Goal: Task Accomplishment & Management: Manage account settings

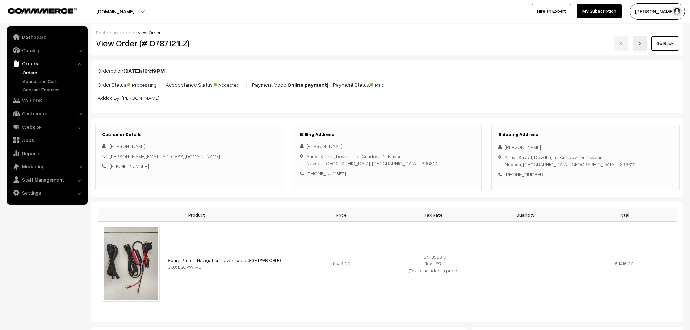
scroll to position [290, 0]
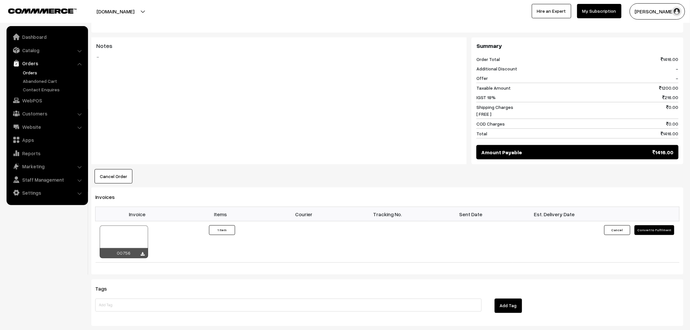
click at [22, 72] on link "Orders" at bounding box center [53, 72] width 65 height 7
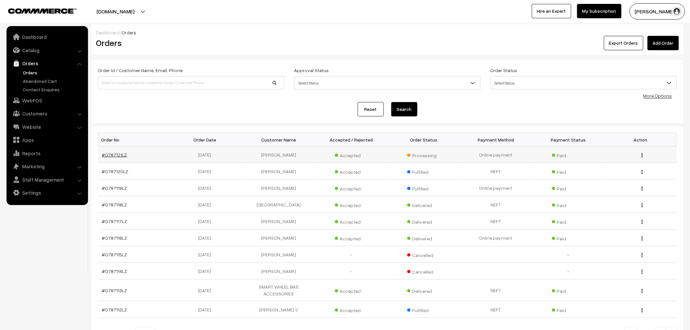
click at [108, 155] on link "#O787121LZ" at bounding box center [114, 155] width 25 height 6
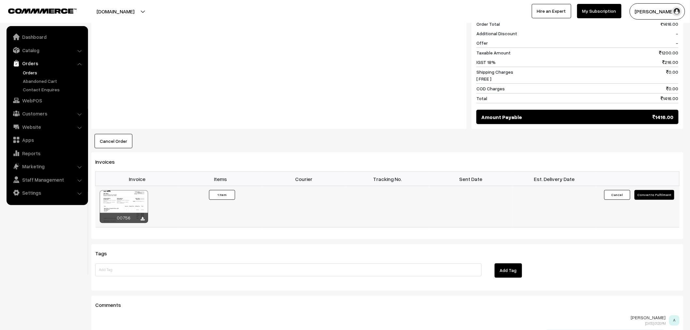
click at [666, 196] on button "Convert to Fulfilment" at bounding box center [654, 195] width 40 height 10
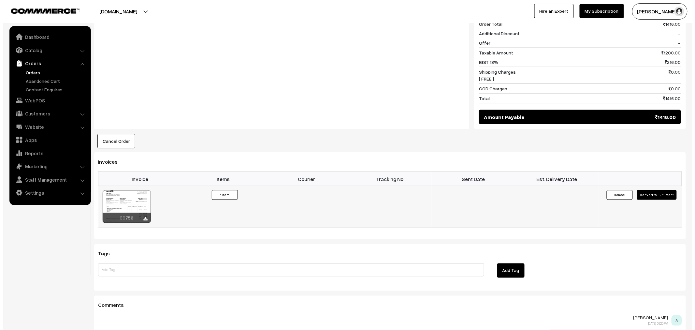
scroll to position [326, 0]
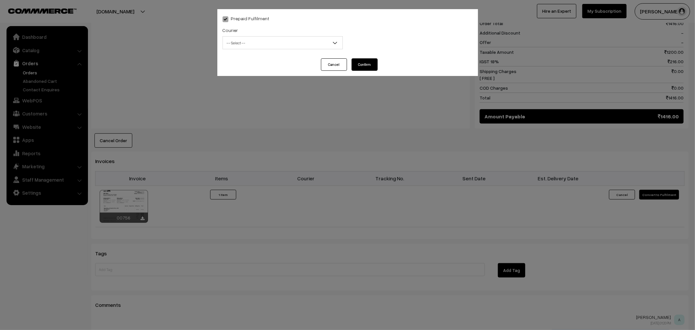
click at [275, 50] on div "Courier -- Select -- WareIQ Fedex Express Delhivery Shiprocket Direct Delivery …" at bounding box center [283, 39] width 130 height 27
click at [275, 41] on span "-- Select --" at bounding box center [283, 42] width 120 height 11
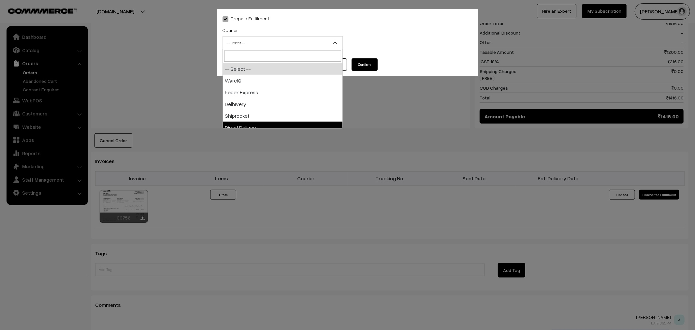
select select "5"
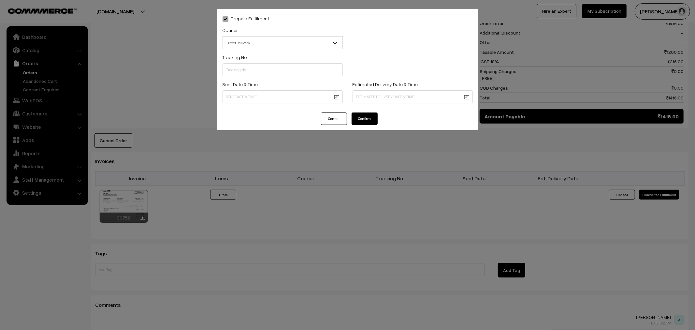
click at [364, 120] on button "Confirm" at bounding box center [365, 118] width 26 height 12
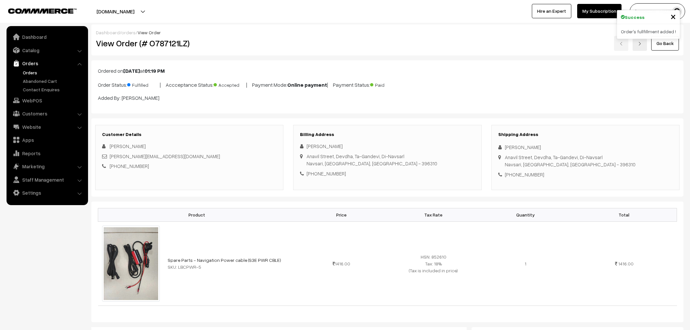
scroll to position [325, 0]
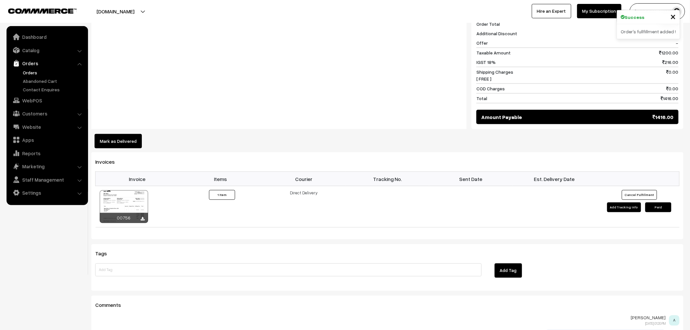
click at [131, 141] on button "Mark as Delivered" at bounding box center [118, 141] width 47 height 14
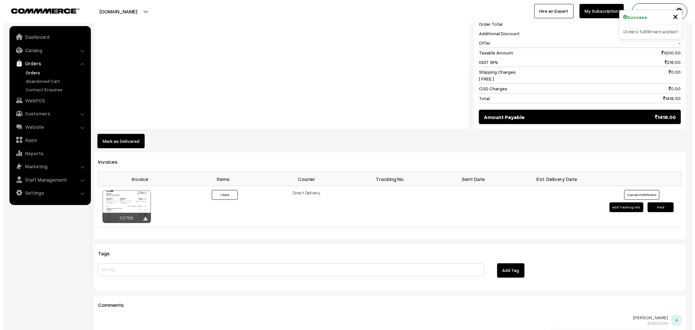
scroll to position [326, 0]
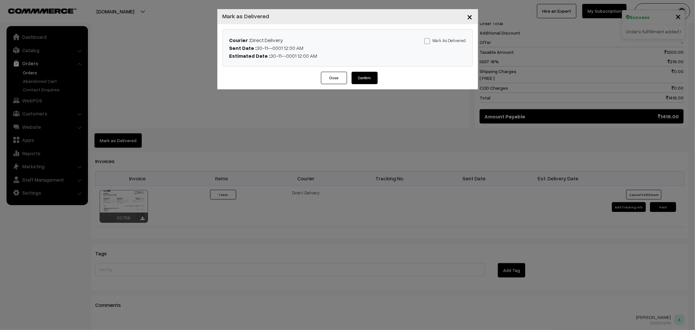
click at [438, 42] on label "Mark As Delivered" at bounding box center [445, 40] width 42 height 7
click at [429, 42] on input "Mark As Delivered" at bounding box center [426, 40] width 4 height 4
checkbox input "true"
click at [368, 76] on button "Confirm" at bounding box center [365, 78] width 26 height 12
